Goal: Task Accomplishment & Management: Use online tool/utility

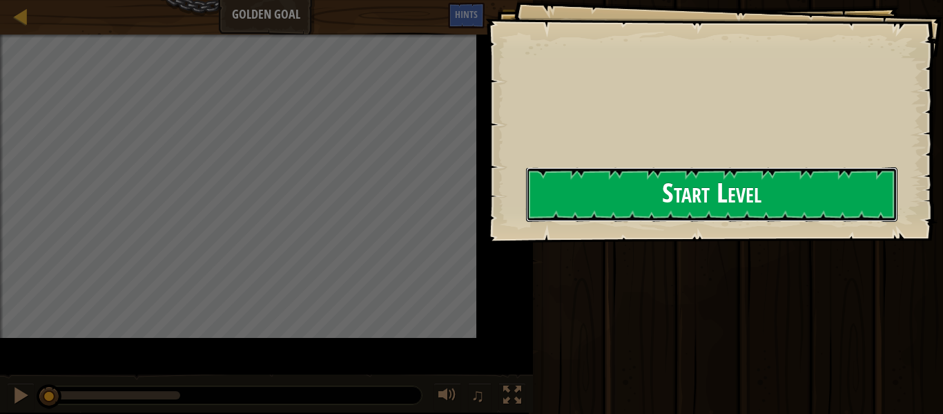
click at [526, 197] on button "Start Level" at bounding box center [711, 194] width 371 height 55
click at [526, 212] on button "Start Level" at bounding box center [711, 194] width 371 height 55
click at [526, 215] on button "Start Level" at bounding box center [711, 194] width 371 height 55
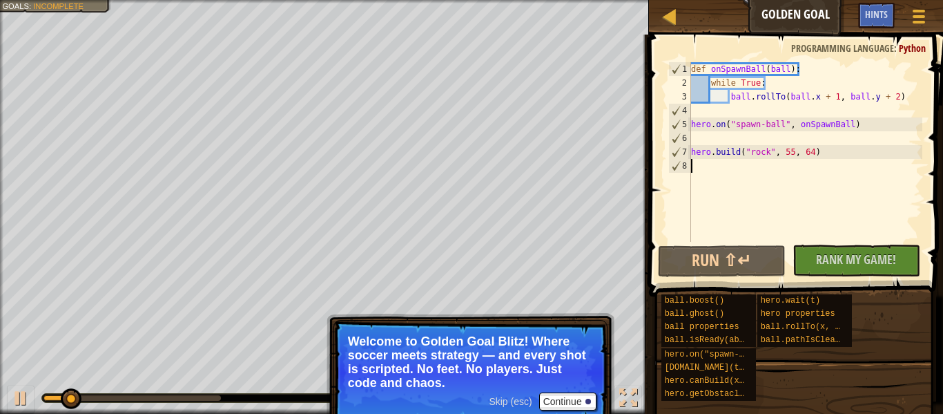
click at [841, 111] on div "def onSpawnBall ( ball ) : while True : ball . rollTo ( ball . x + 1 , ball . y…" at bounding box center [805, 165] width 234 height 207
click at [117, 375] on div "♫" at bounding box center [324, 394] width 649 height 41
click at [71, 398] on div at bounding box center [67, 398] width 49 height 6
click at [70, 378] on div "0:07.0 Now: 0:12.8 Max: 0:45.1 ♫" at bounding box center [324, 394] width 649 height 41
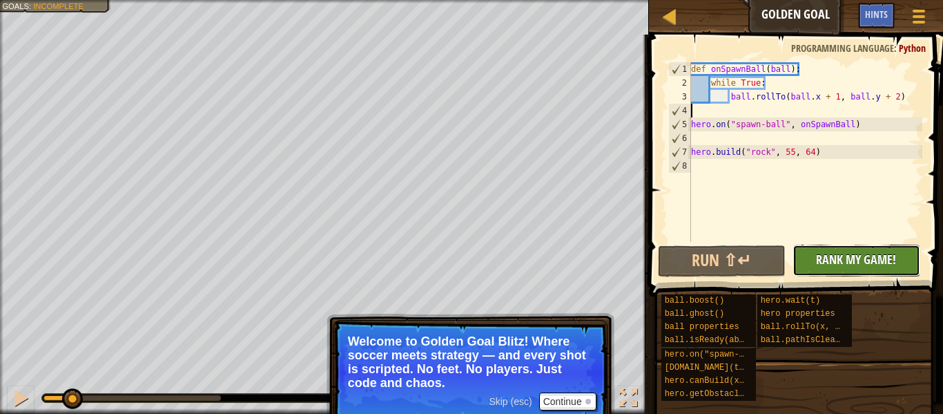
click at [871, 261] on span "Rank My Game!" at bounding box center [856, 259] width 80 height 17
click at [868, 260] on div "No New Code to Rank Rank My Game! Submitting... Submitted for Ranking Failed to…" at bounding box center [850, 260] width 128 height 32
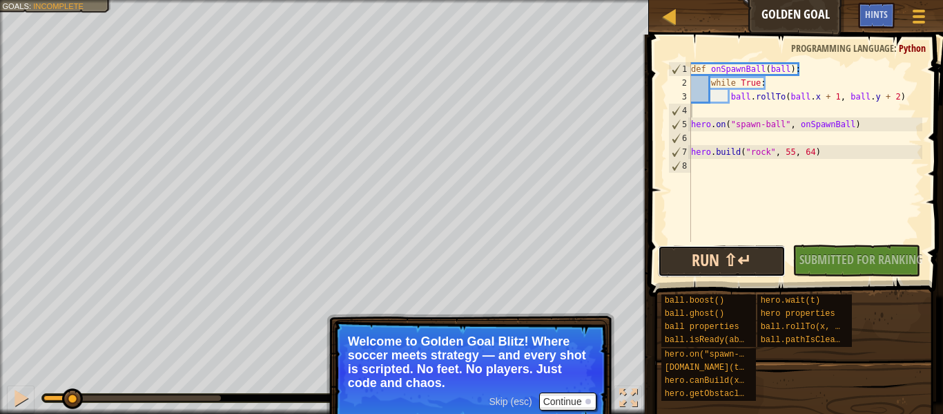
click at [764, 256] on button "Run ⇧↵" at bounding box center [722, 261] width 128 height 32
click at [764, 256] on button "Running" at bounding box center [722, 261] width 128 height 32
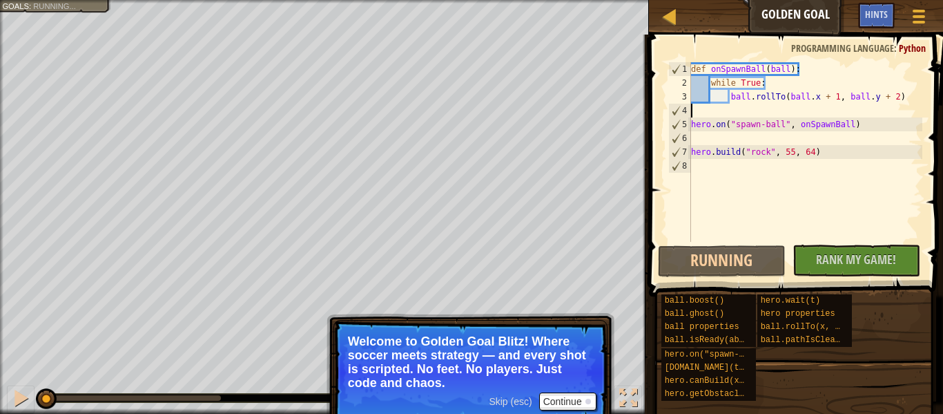
click at [891, 160] on div "def onSpawnBall ( ball ) : while True : ball . rollTo ( ball . x + 1 , ball . y…" at bounding box center [805, 165] width 234 height 207
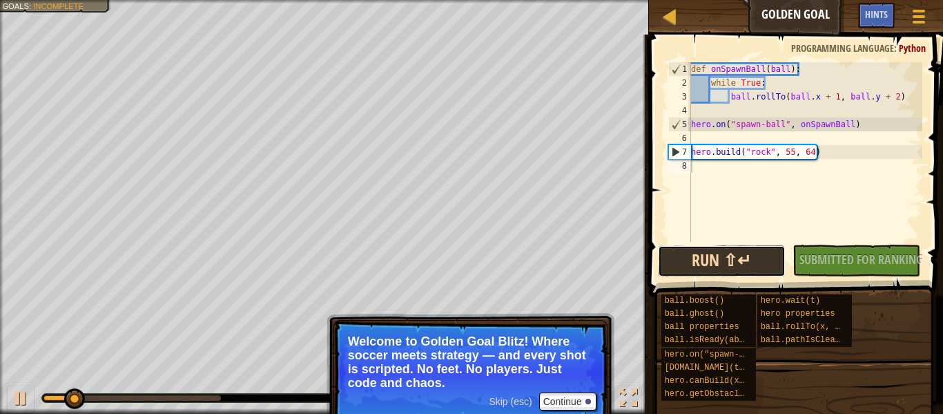
click at [703, 255] on button "Run ⇧↵" at bounding box center [722, 261] width 128 height 32
click at [703, 255] on button "Running" at bounding box center [722, 261] width 128 height 32
click at [703, 256] on button "Running" at bounding box center [722, 261] width 128 height 32
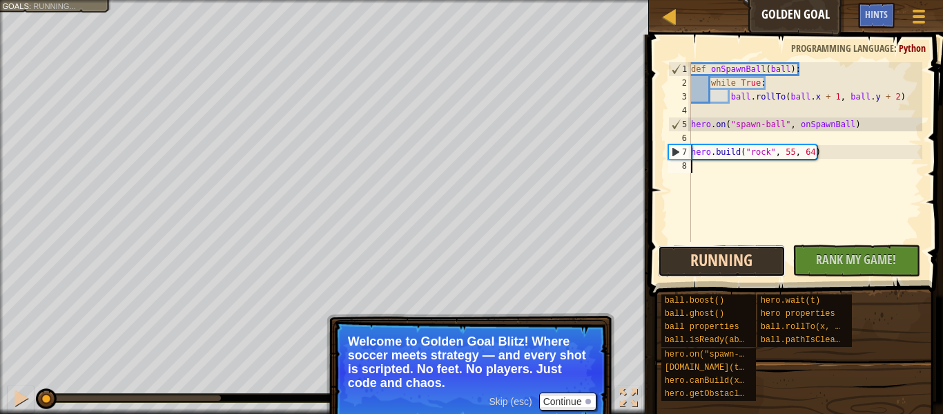
click at [703, 256] on button "Running" at bounding box center [722, 261] width 128 height 32
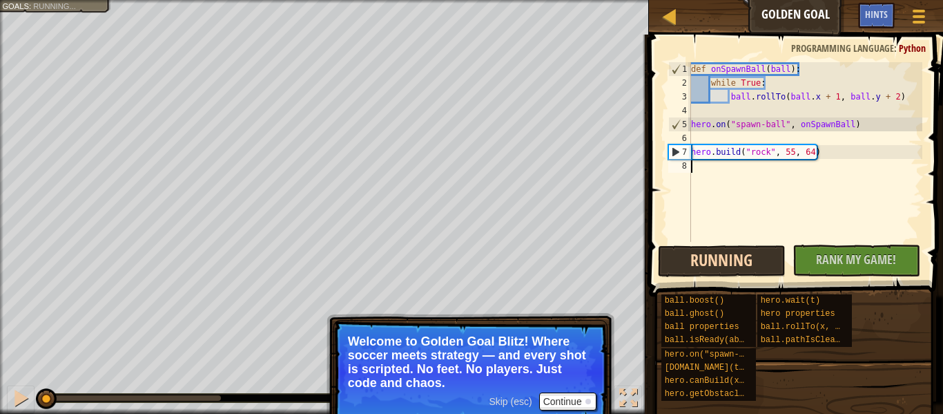
click at [703, 256] on button "Running" at bounding box center [722, 261] width 128 height 32
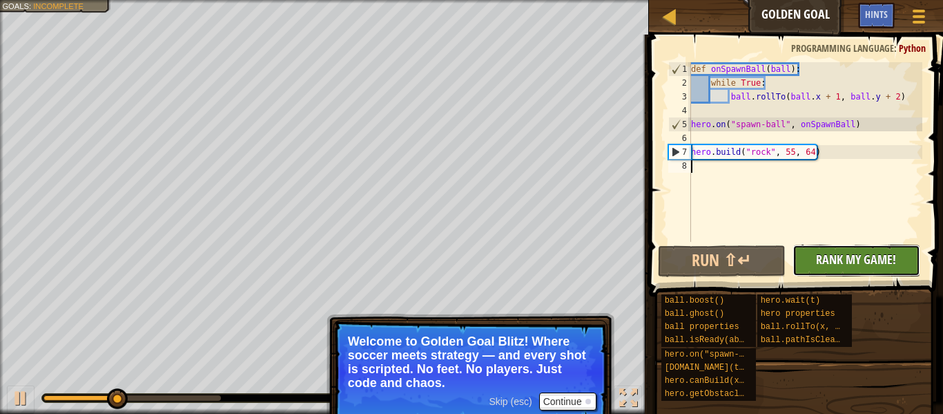
click at [862, 255] on span "Rank My Game!" at bounding box center [856, 259] width 80 height 17
click at [866, 273] on div "No New Code to Rank Rank My Game! Submitting... Submitted for Ranking Failed to…" at bounding box center [850, 260] width 128 height 32
click at [881, 270] on div "No New Code to Rank Rank My Game! Submitting... Submitted for Ranking Failed to…" at bounding box center [850, 260] width 128 height 32
click at [858, 267] on div "No New Code to Rank Rank My Game! Submitting... Submitted for Ranking Failed to…" at bounding box center [850, 260] width 128 height 32
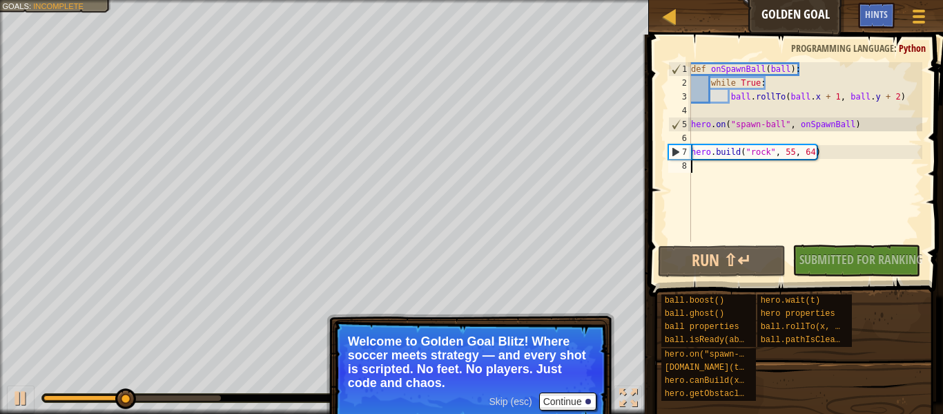
click at [844, 296] on div "hero.wait(t)" at bounding box center [804, 300] width 95 height 13
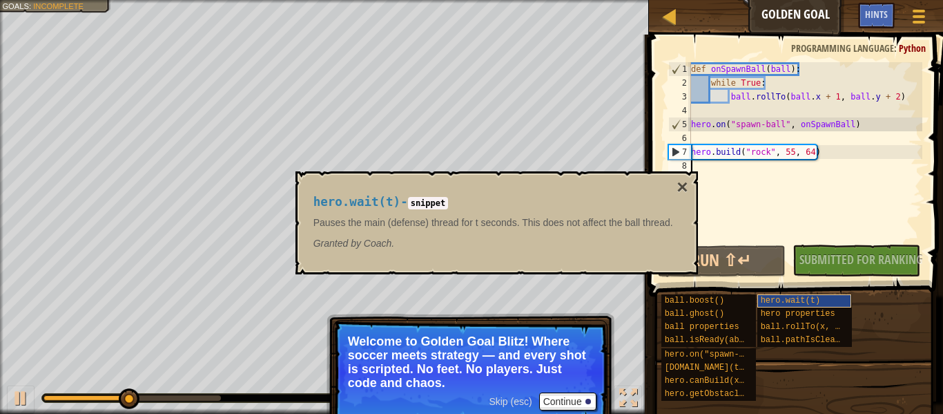
click at [762, 296] on span "hero.wait(t)" at bounding box center [790, 301] width 59 height 10
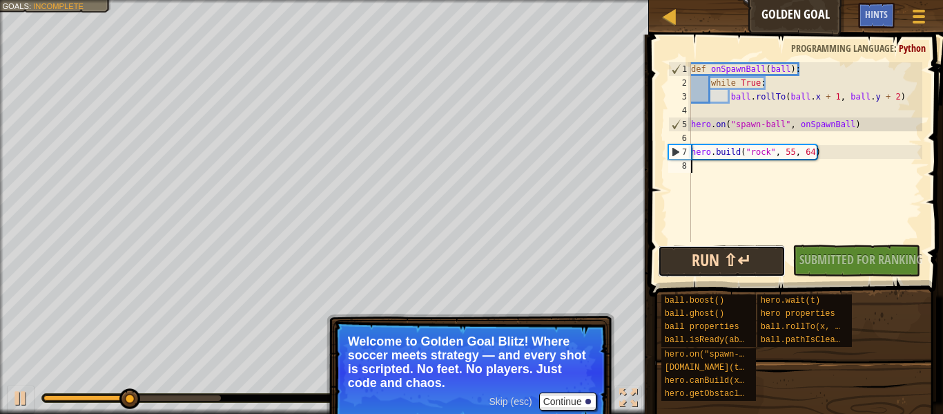
click at [766, 268] on button "Run ⇧↵" at bounding box center [722, 261] width 128 height 32
click at [726, 262] on button "Run ⇧↵" at bounding box center [722, 261] width 128 height 32
click at [749, 264] on button "Running" at bounding box center [722, 261] width 128 height 32
click at [751, 262] on button "Running" at bounding box center [722, 261] width 128 height 32
click at [748, 264] on button "Running" at bounding box center [722, 261] width 128 height 32
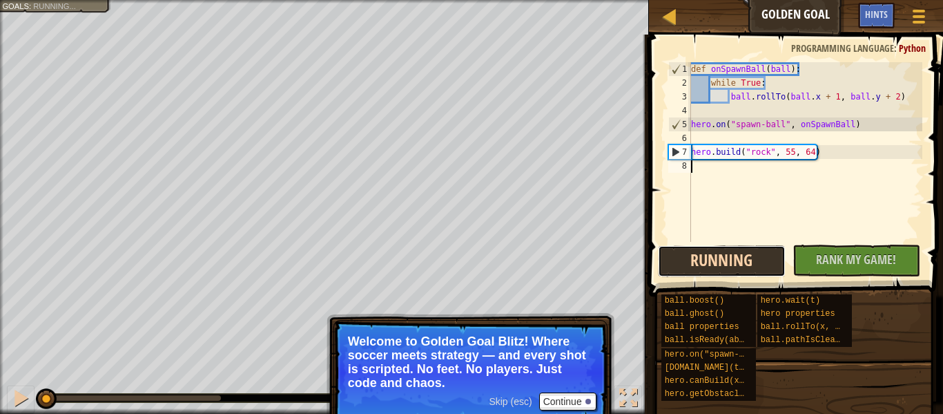
click at [751, 269] on button "Running" at bounding box center [722, 261] width 128 height 32
click at [748, 268] on button "Running" at bounding box center [722, 261] width 128 height 32
click at [752, 258] on button "Running" at bounding box center [722, 261] width 128 height 32
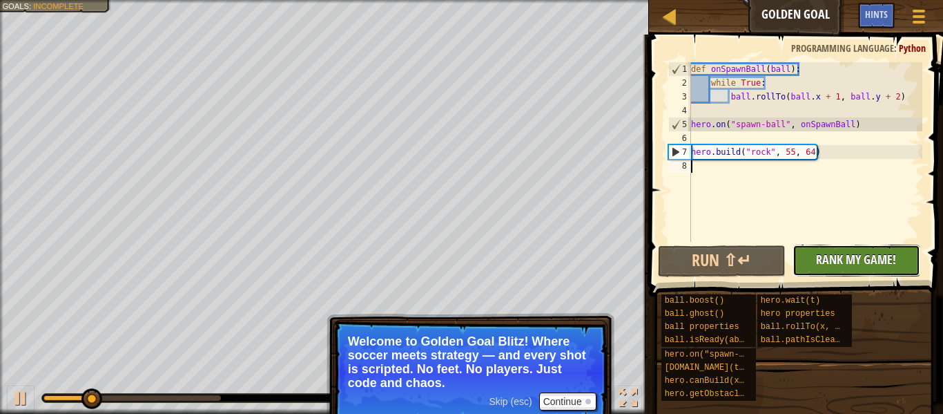
click at [872, 273] on button "No New Code to Rank Rank My Game! Submitting... Submitted for Ranking Failed to…" at bounding box center [857, 260] width 128 height 32
click at [830, 275] on div "No New Code to Rank Rank My Game! Submitting... Submitted for Ranking Failed to…" at bounding box center [850, 260] width 128 height 32
click at [826, 271] on div "No New Code to Rank Rank My Game! Submitting... Submitted for Ranking Failed to…" at bounding box center [850, 260] width 128 height 32
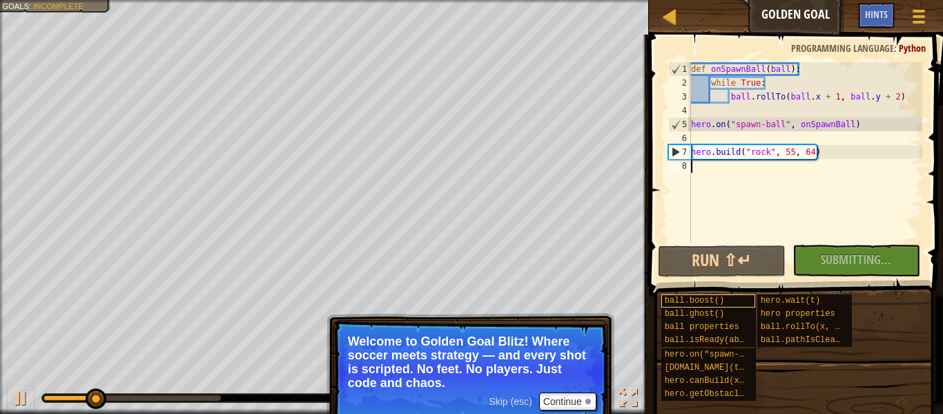
click at [729, 296] on div "ball.boost()" at bounding box center [708, 300] width 95 height 13
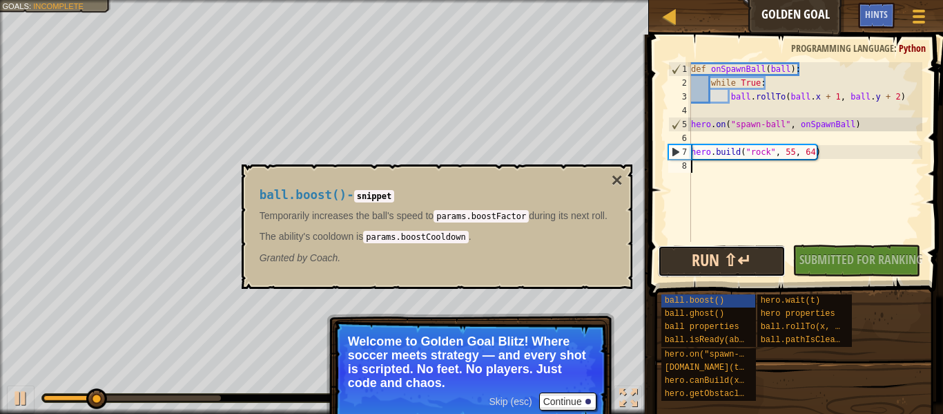
click at [717, 266] on button "Run ⇧↵" at bounding box center [722, 261] width 128 height 32
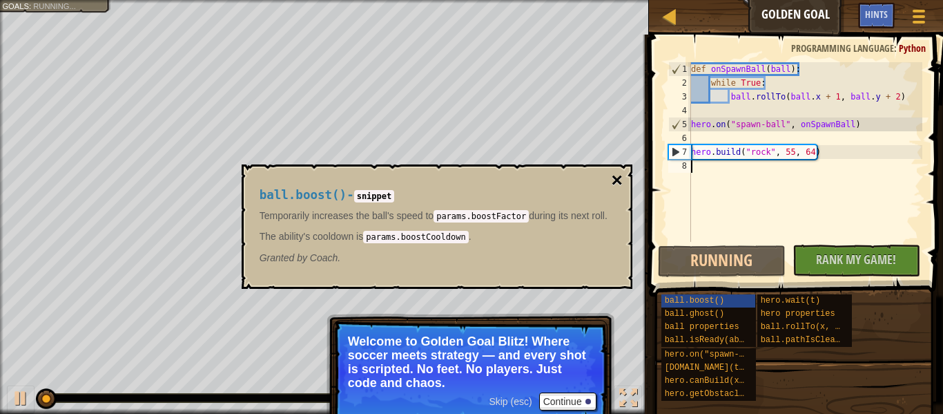
click at [622, 187] on button "×" at bounding box center [616, 180] width 11 height 19
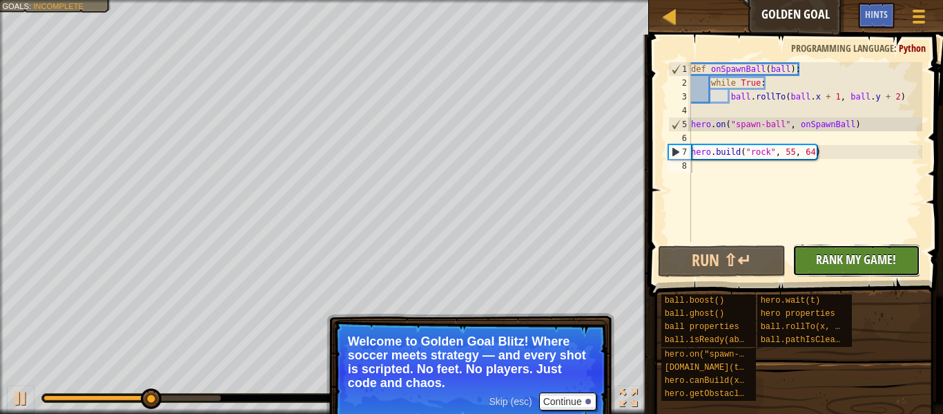
click at [849, 246] on button "No New Code to Rank Rank My Game! Submitting... Submitted for Ranking Failed to…" at bounding box center [857, 260] width 128 height 32
click at [848, 266] on div "No New Code to Rank Rank My Game! Submitting... Submitted for Ranking Failed to…" at bounding box center [850, 260] width 128 height 32
click at [852, 275] on div "No New Code to Rank Rank My Game! Submitting... Submitted for Ranking Failed to…" at bounding box center [850, 260] width 128 height 32
click at [846, 273] on div "No New Code to Rank Rank My Game! Submitting... Submitted for Ranking Failed to…" at bounding box center [850, 260] width 128 height 32
click at [836, 265] on div "No New Code to Rank Rank My Game! Submitting... Submitted for Ranking Failed to…" at bounding box center [850, 260] width 128 height 32
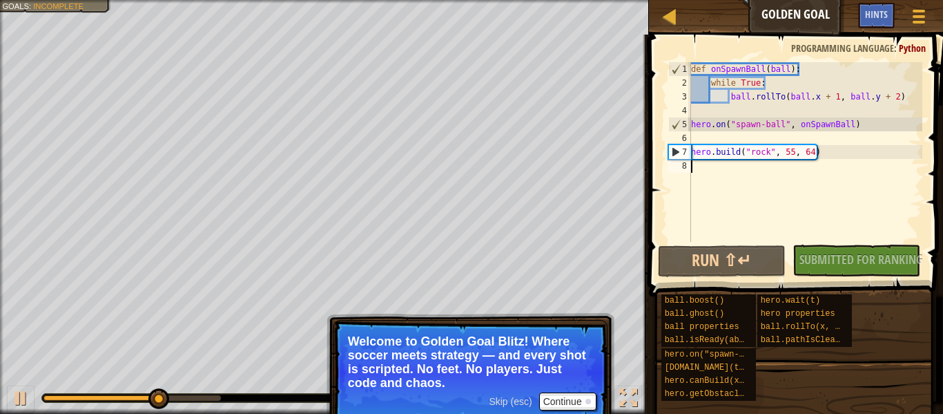
click at [863, 246] on div "No New Code to Rank Rank My Game! Submitting... Submitted for Ranking Failed to…" at bounding box center [850, 260] width 128 height 32
click at [870, 255] on div "No New Code to Rank Rank My Game! Submitting... Submitted for Ranking Failed to…" at bounding box center [850, 260] width 128 height 32
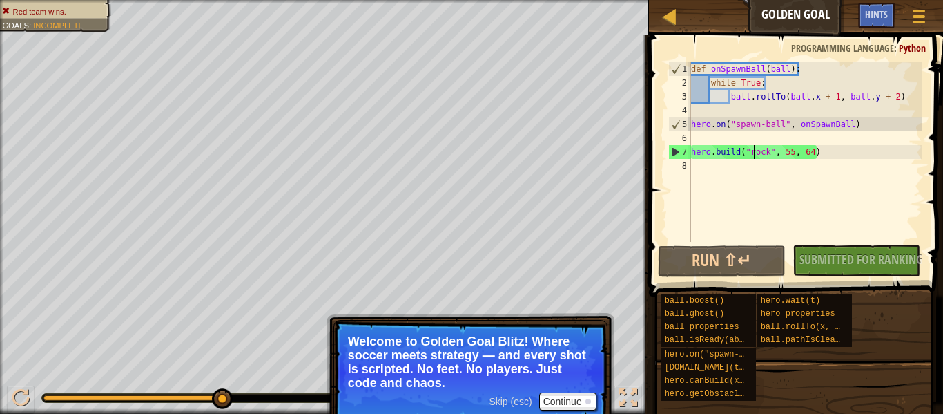
click at [752, 157] on div "def onSpawnBall ( ball ) : while True : ball . rollTo ( ball . x + 1 , ball . y…" at bounding box center [805, 165] width 234 height 207
type textarea "[DOMAIN_NAME]("rock", 55, 64)"
click at [752, 157] on div "def onSpawnBall ( ball ) : while True : ball . rollTo ( ball . x + 1 , ball . y…" at bounding box center [805, 165] width 234 height 207
